Goal: Transaction & Acquisition: Book appointment/travel/reservation

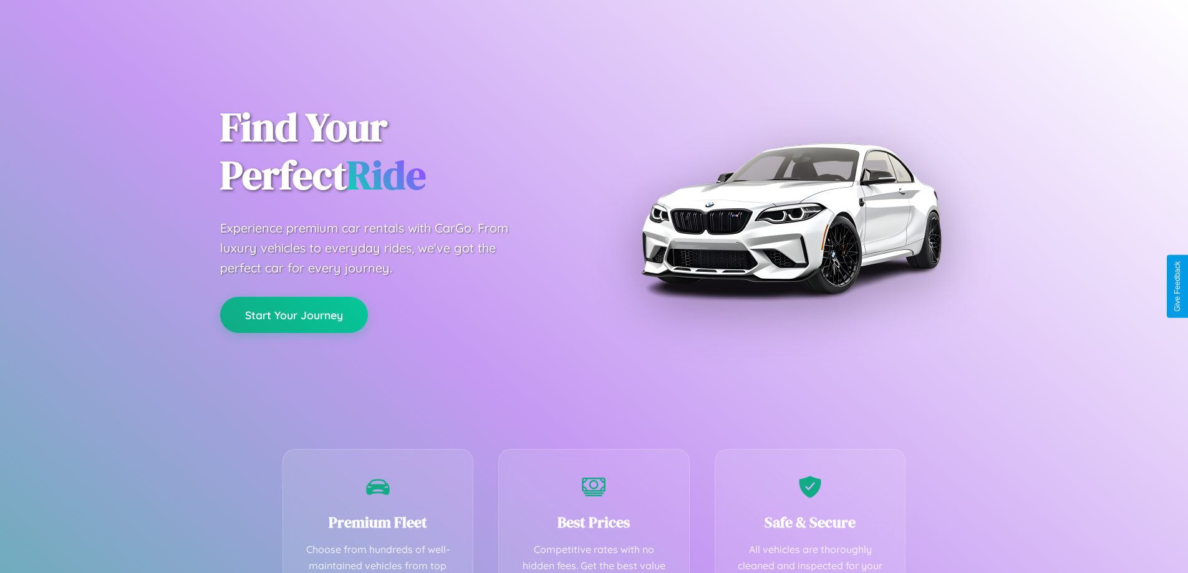
scroll to position [364, 0]
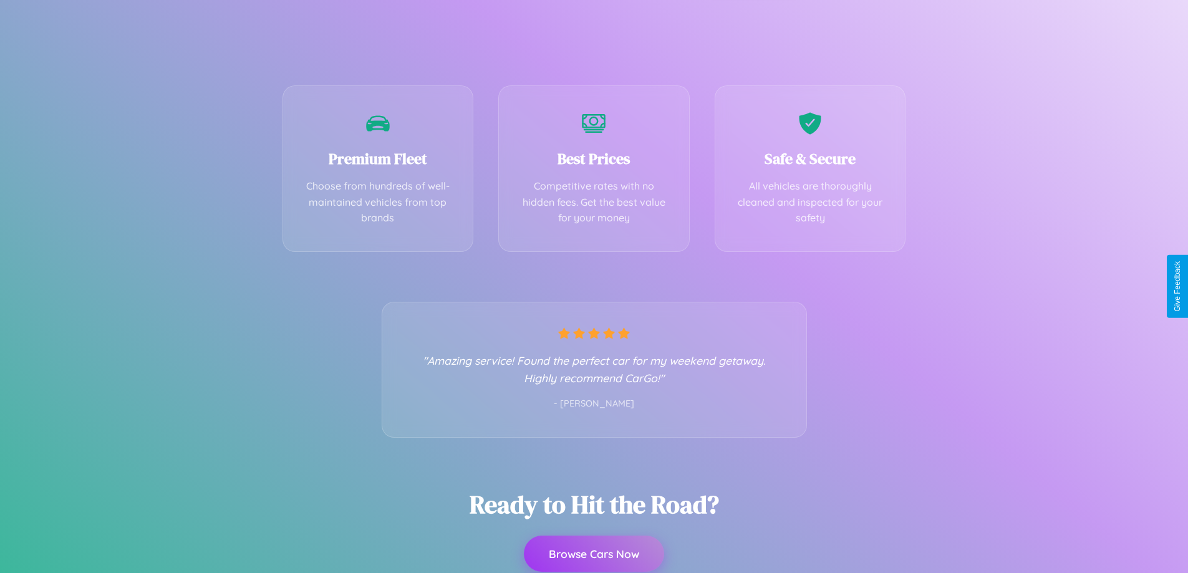
click at [594, 555] on button "Browse Cars Now" at bounding box center [594, 554] width 140 height 36
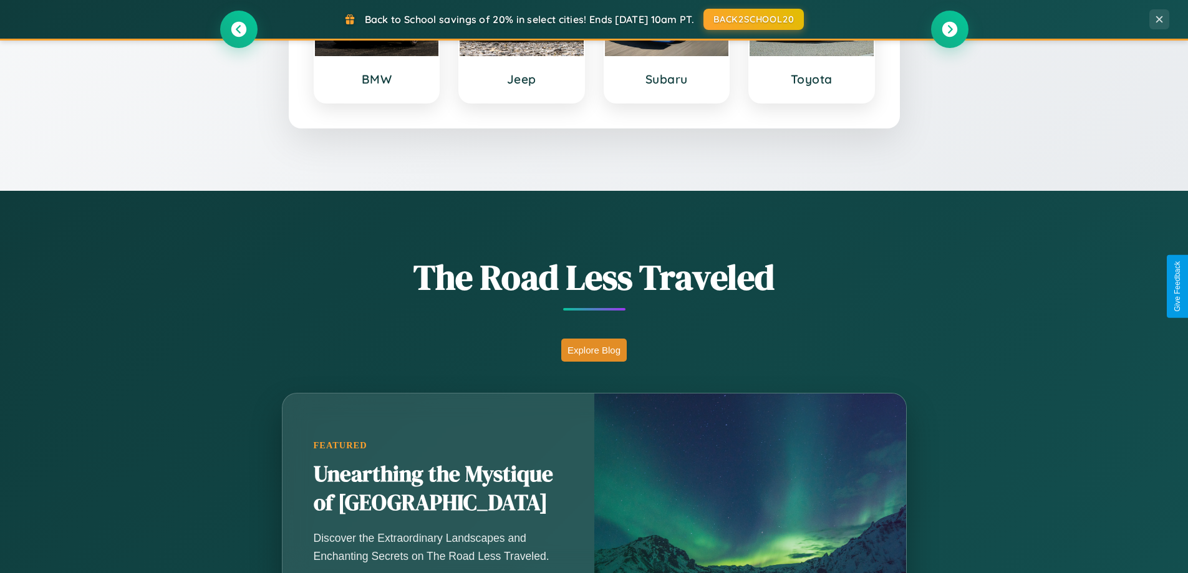
scroll to position [858, 0]
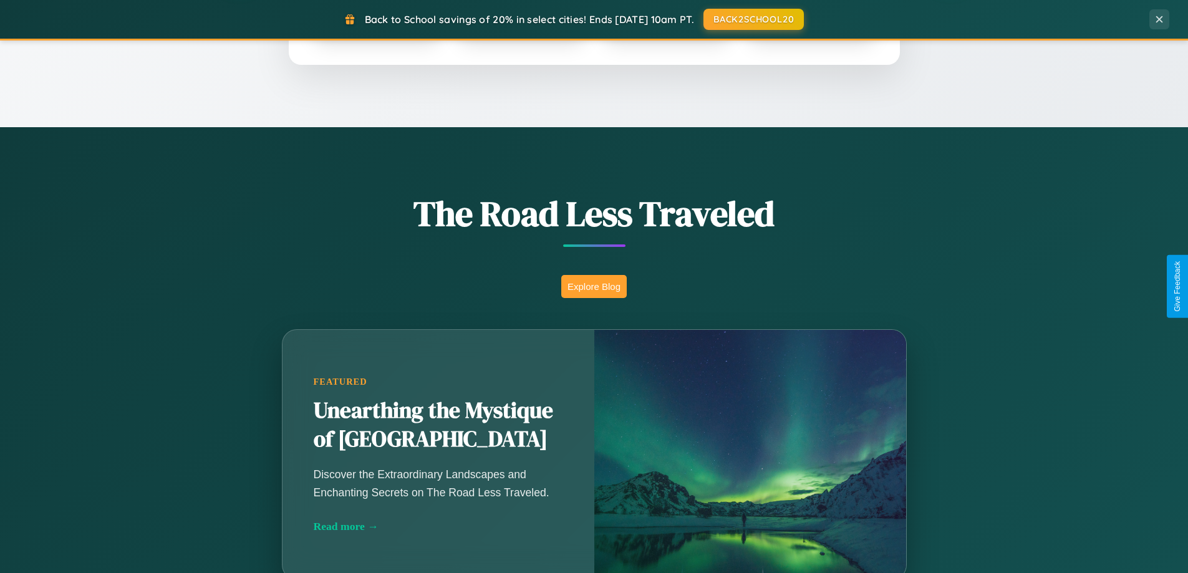
click at [594, 286] on button "Explore Blog" at bounding box center [594, 286] width 66 height 23
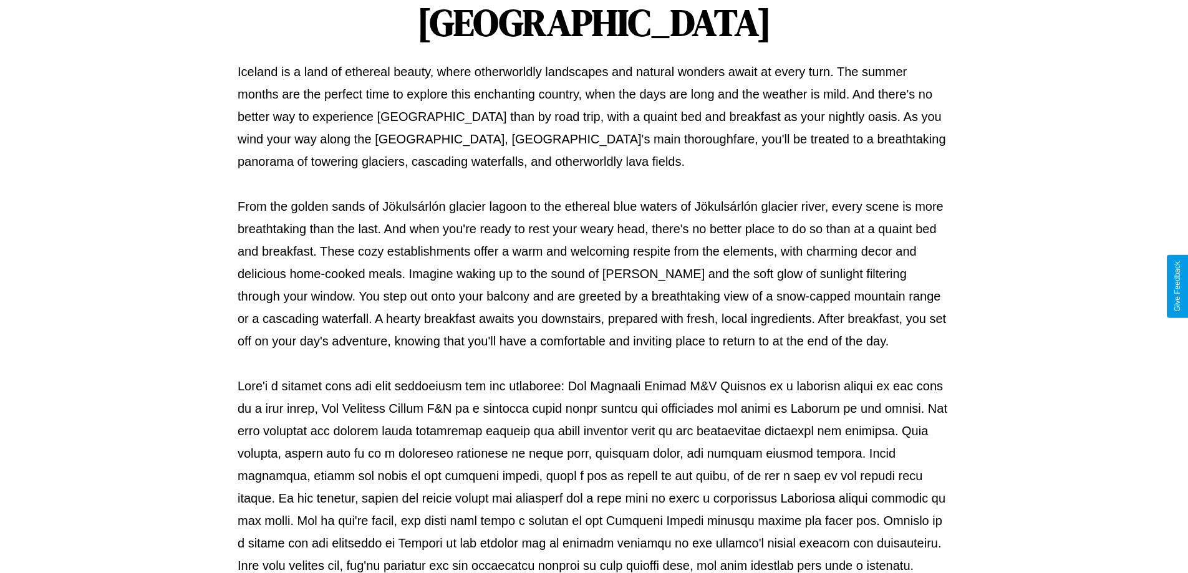
scroll to position [404, 0]
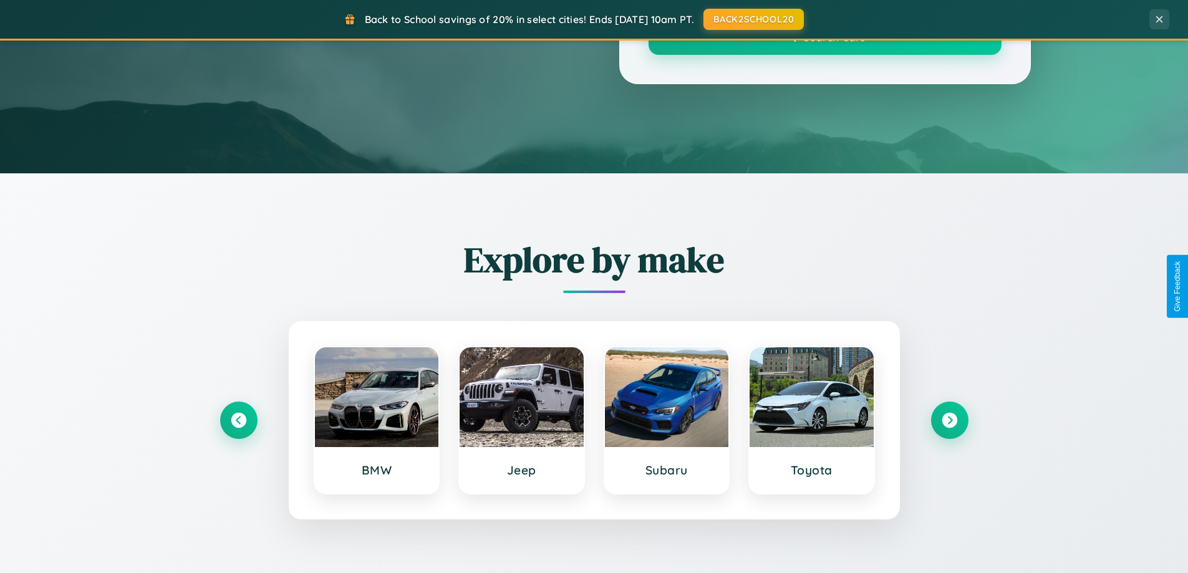
scroll to position [858, 0]
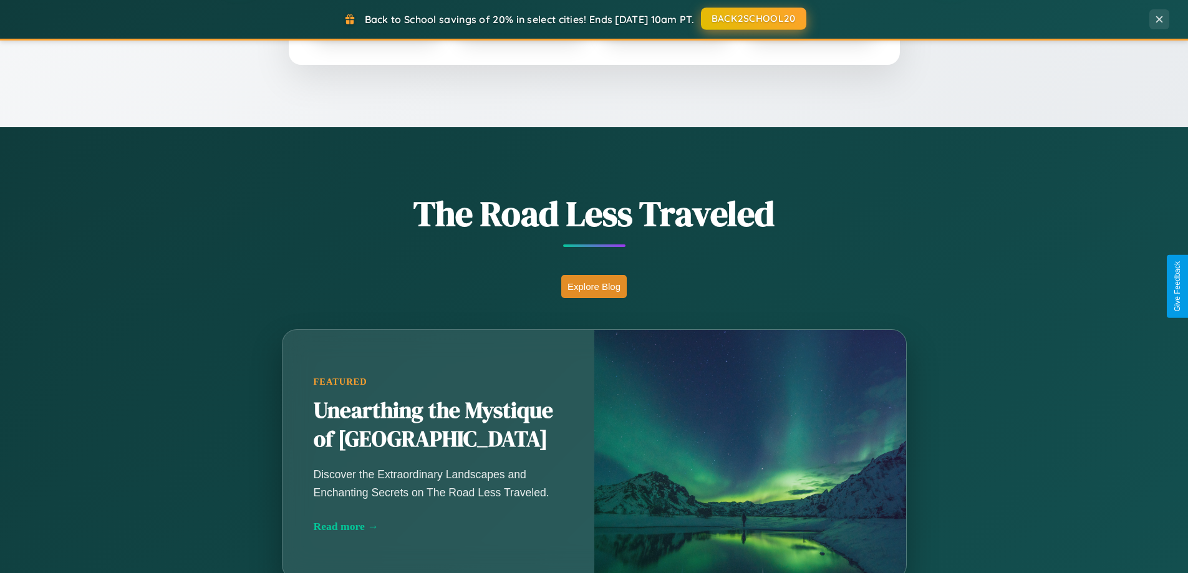
click at [753, 19] on button "BACK2SCHOOL20" at bounding box center [753, 18] width 105 height 22
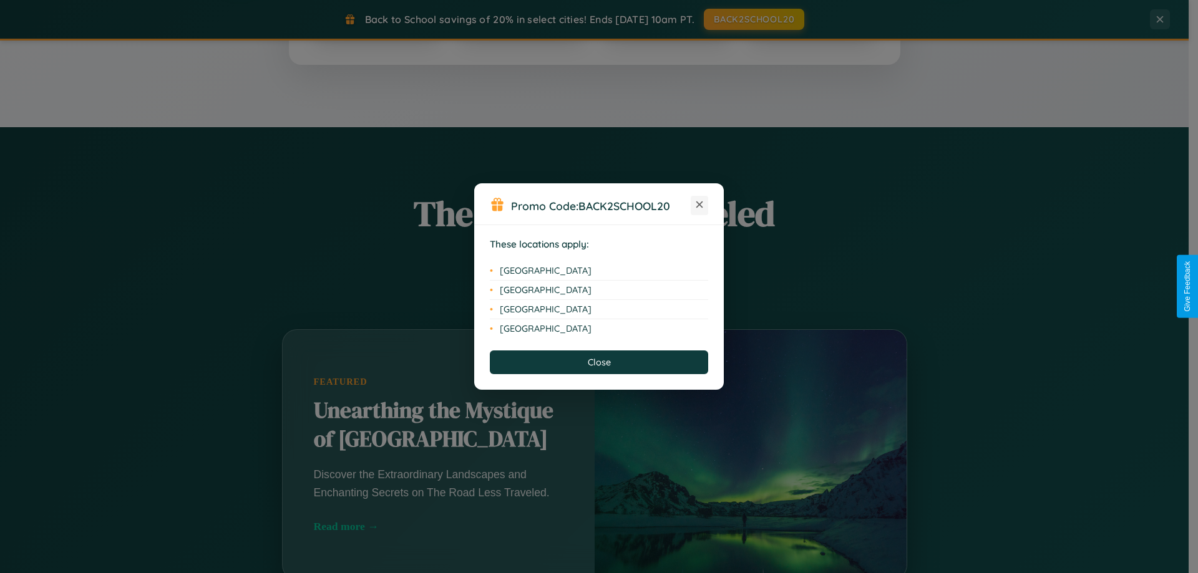
click at [699, 205] on icon at bounding box center [699, 205] width 7 height 7
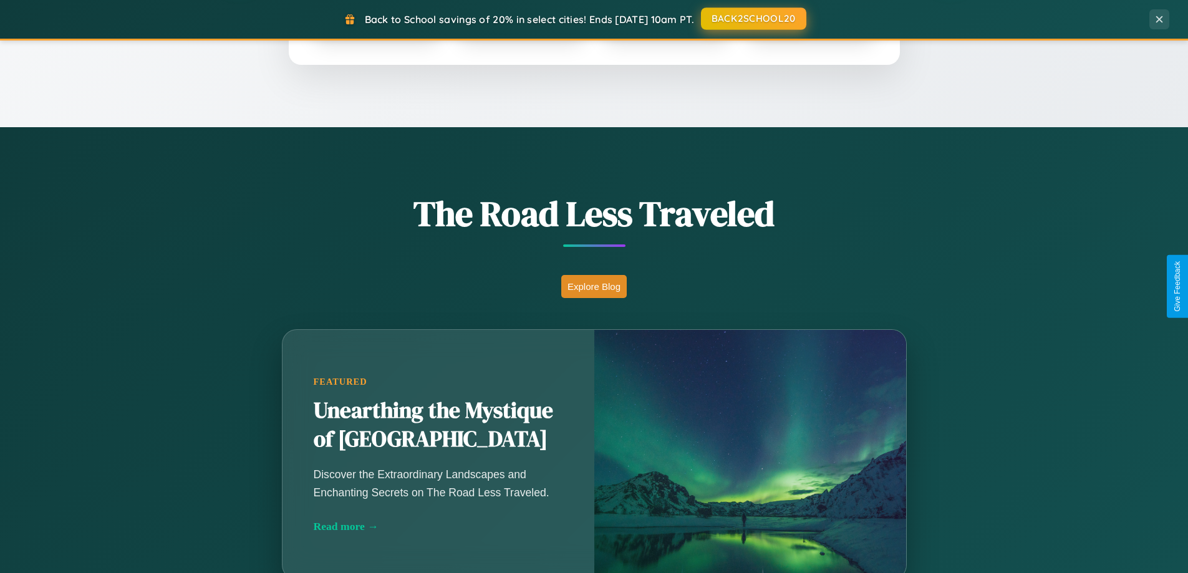
click at [753, 19] on button "BACK2SCHOOL20" at bounding box center [753, 18] width 105 height 22
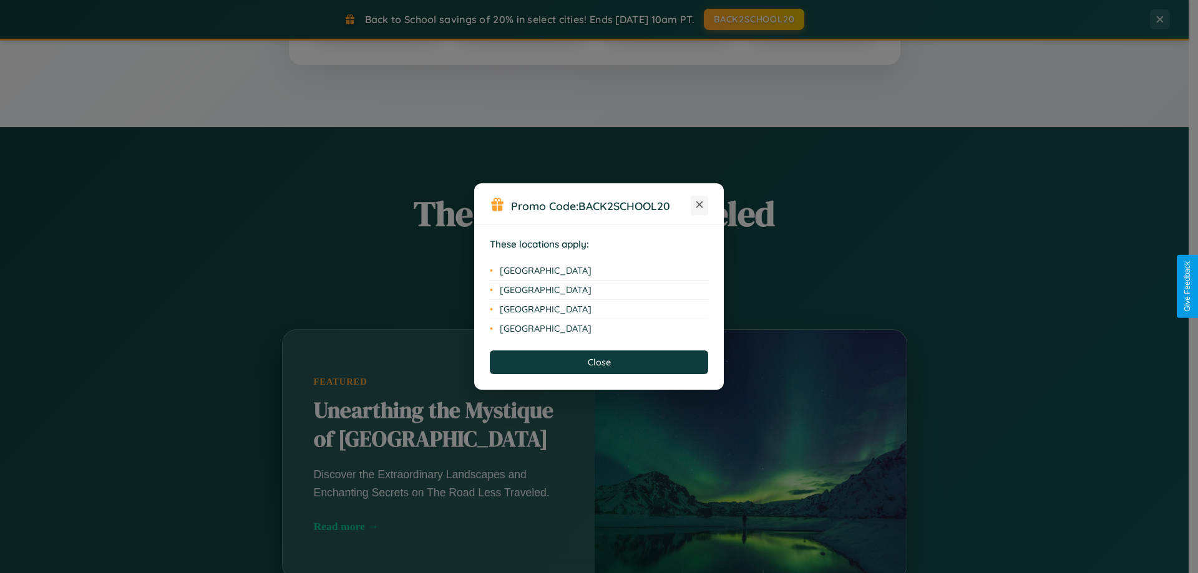
click at [699, 205] on icon at bounding box center [699, 205] width 7 height 7
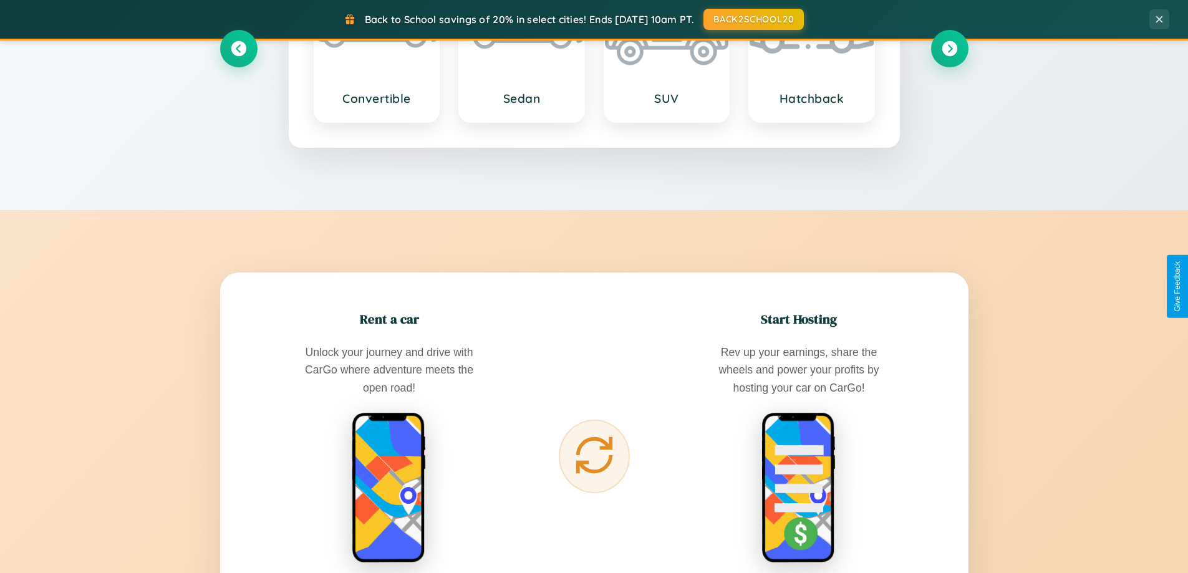
scroll to position [2004, 0]
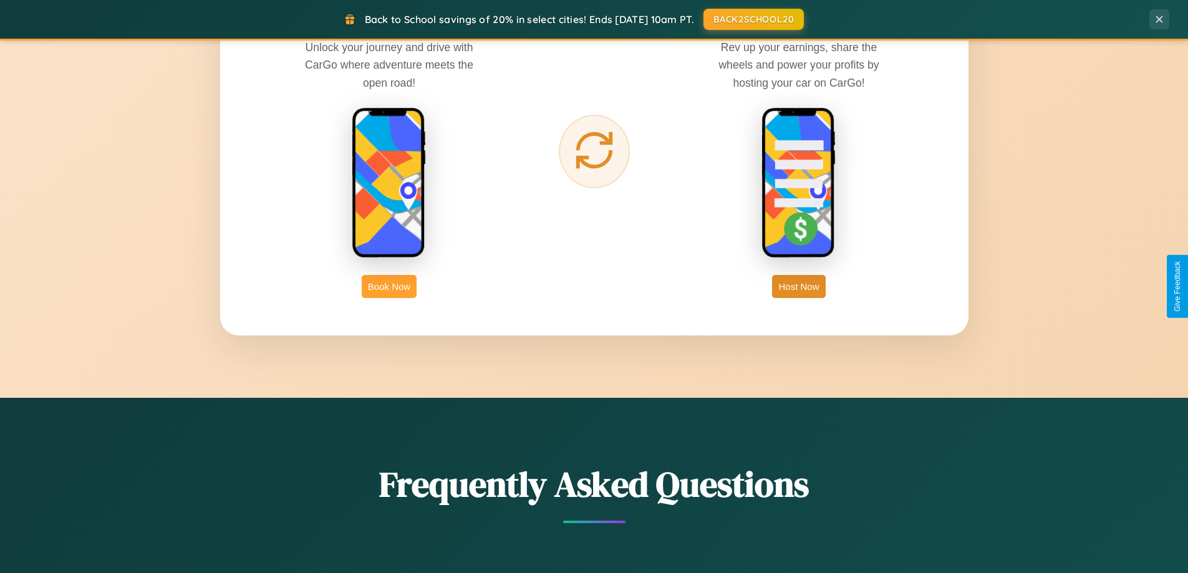
click at [389, 286] on button "Book Now" at bounding box center [389, 286] width 55 height 23
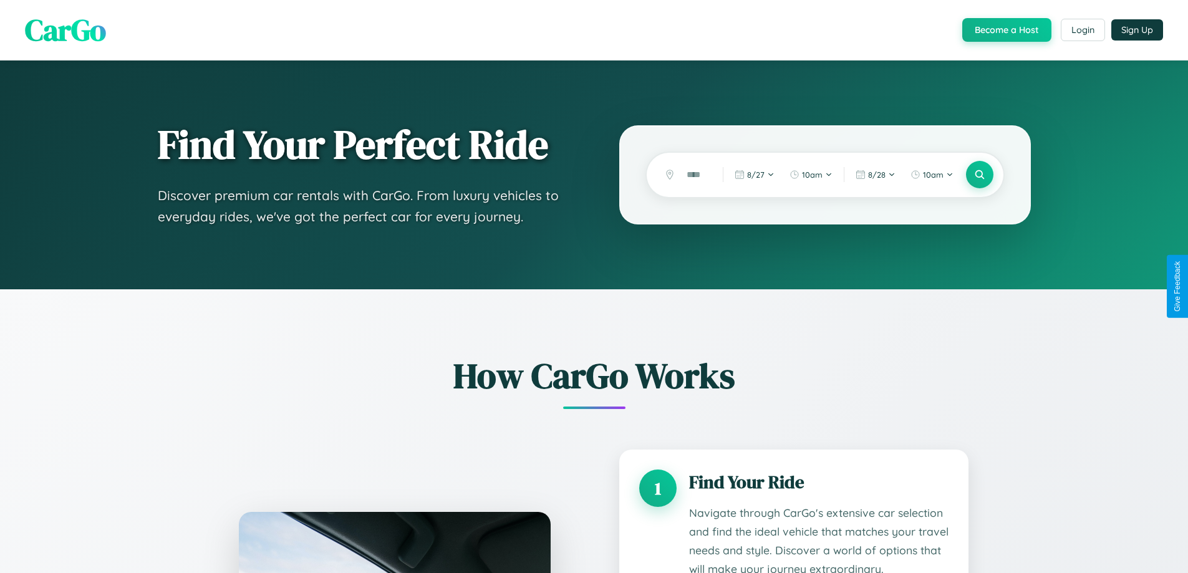
scroll to position [1040, 0]
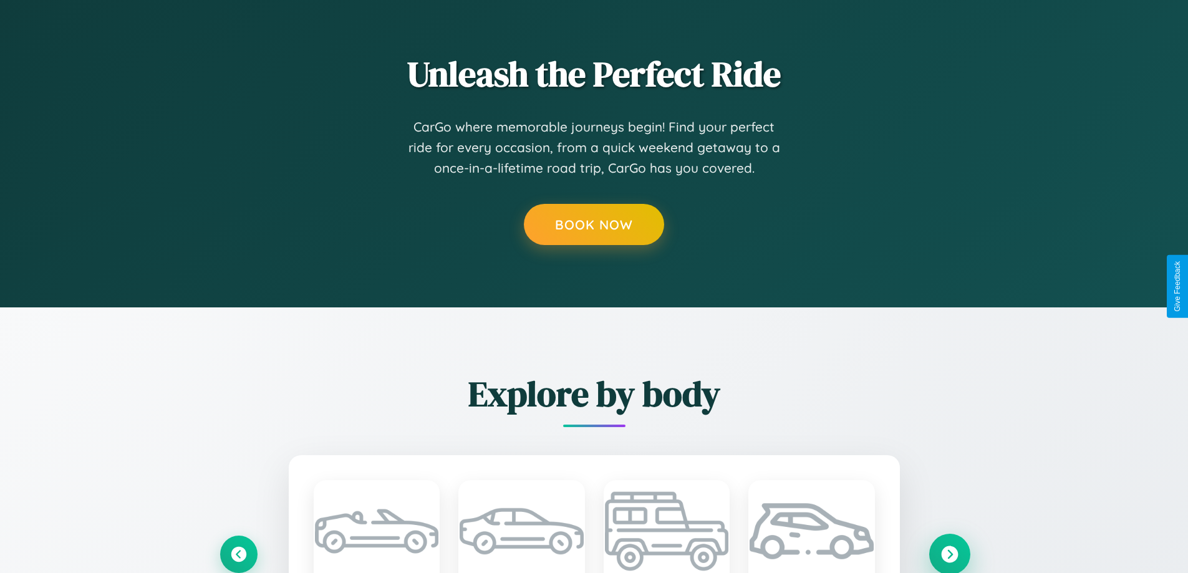
click at [949, 554] on icon at bounding box center [949, 554] width 17 height 17
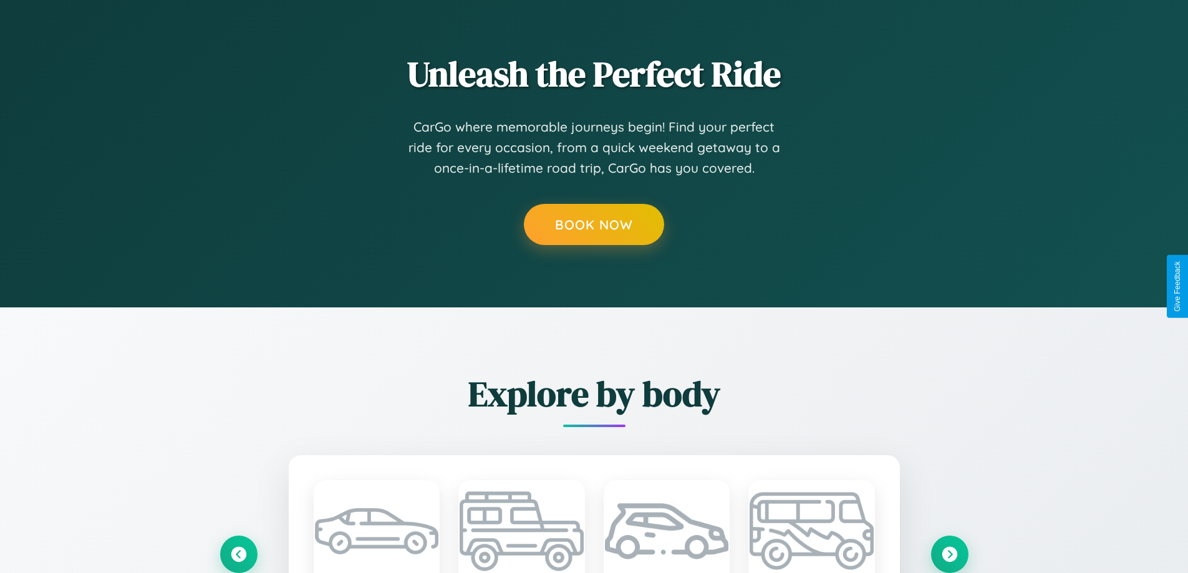
scroll to position [0, 0]
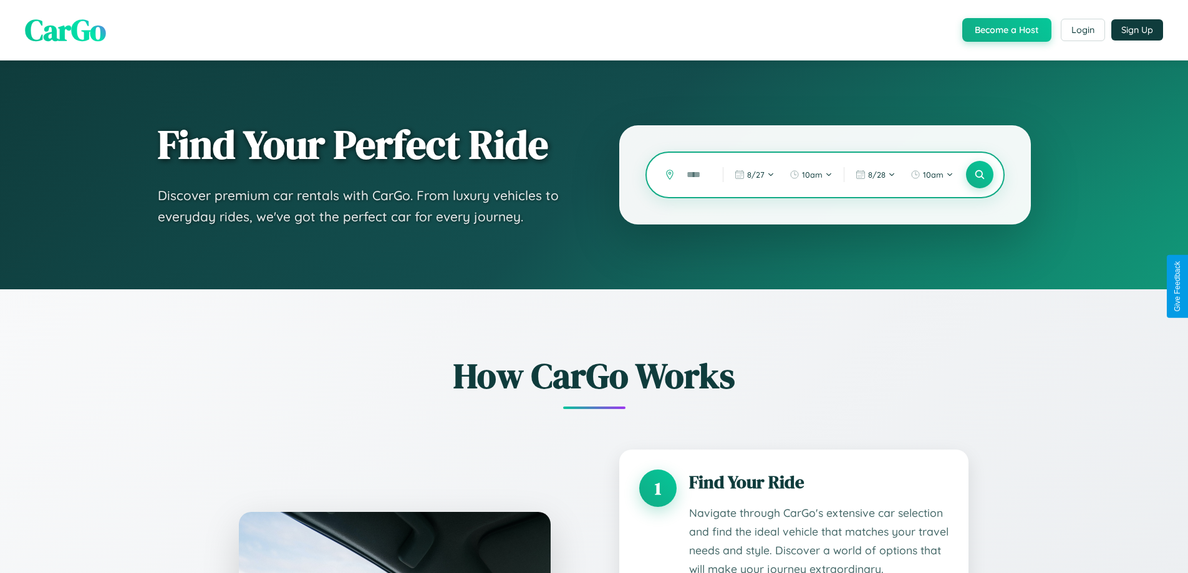
click at [696, 175] on input "text" at bounding box center [696, 175] width 30 height 22
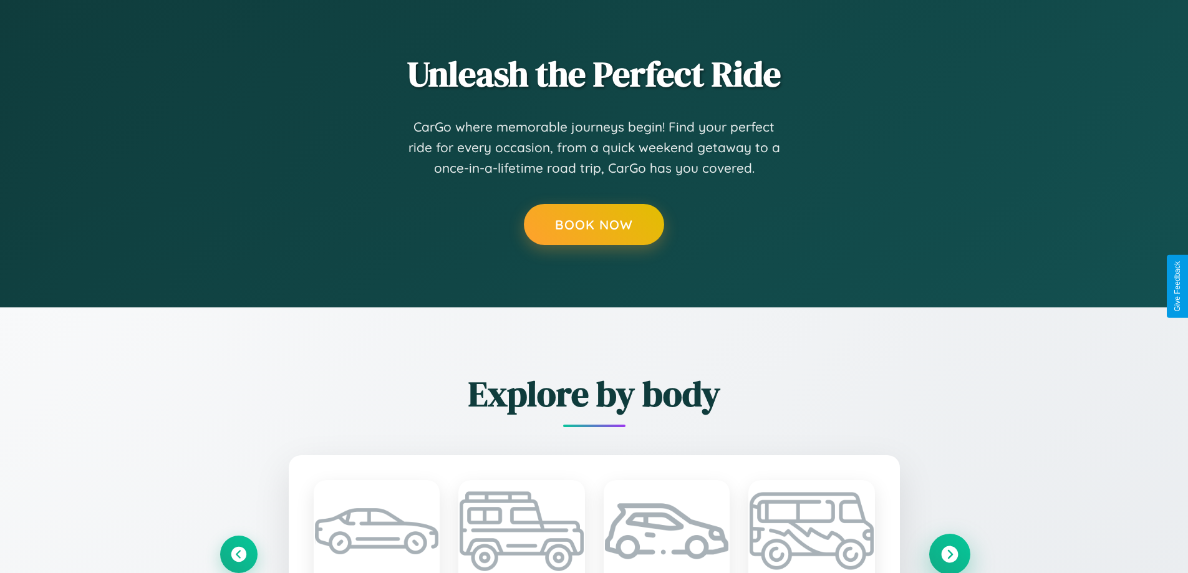
click at [949, 553] on icon at bounding box center [949, 554] width 17 height 17
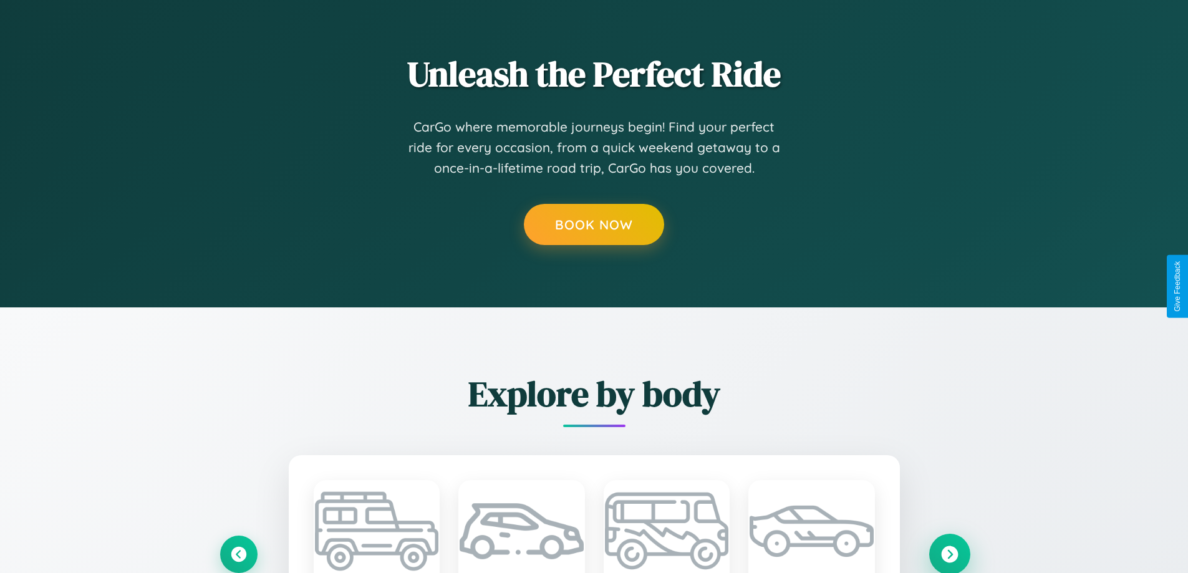
scroll to position [0, 0]
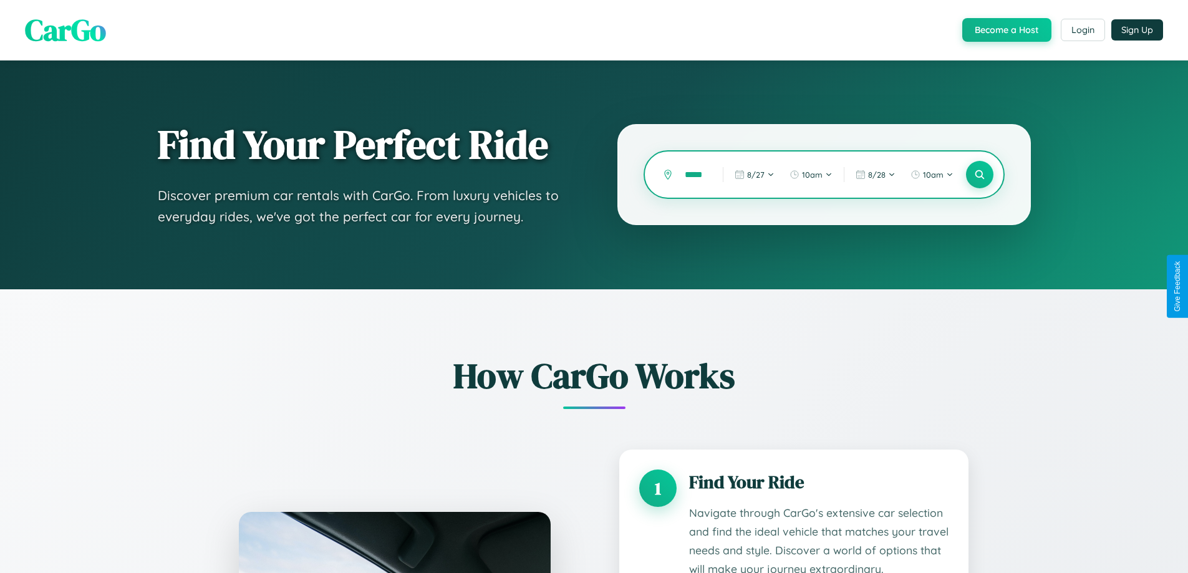
scroll to position [1040, 0]
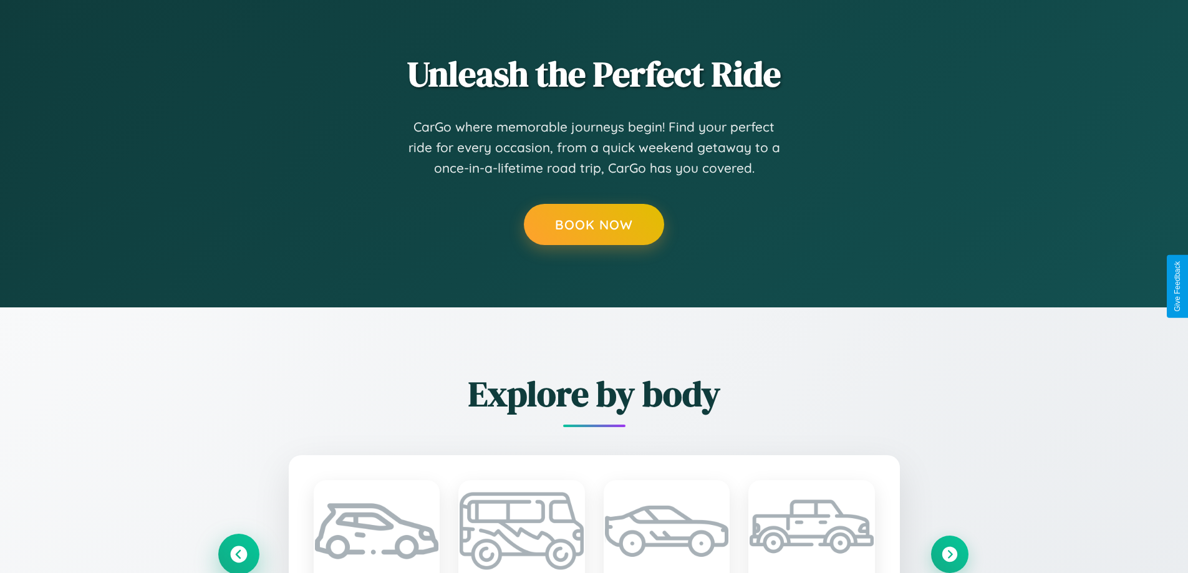
type input "*****"
click at [238, 554] on icon at bounding box center [238, 554] width 17 height 17
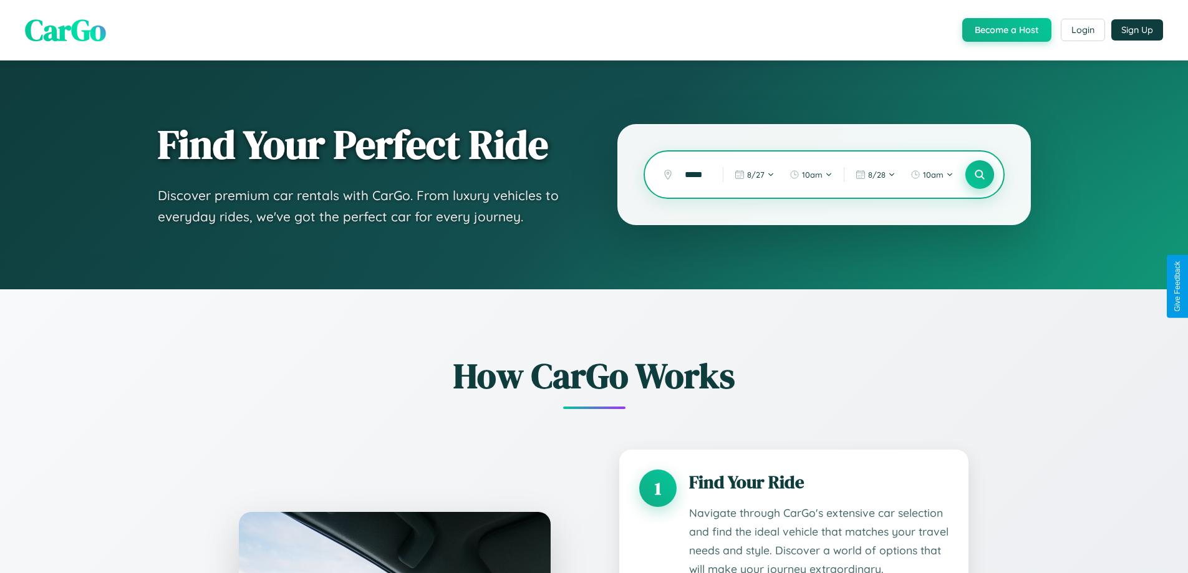
click at [979, 175] on icon at bounding box center [980, 175] width 12 height 12
